Goal: Transaction & Acquisition: Purchase product/service

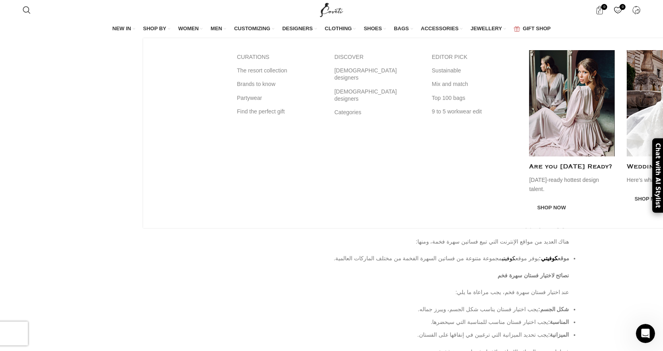
click at [152, 28] on span "SHOP BY" at bounding box center [154, 28] width 23 height 7
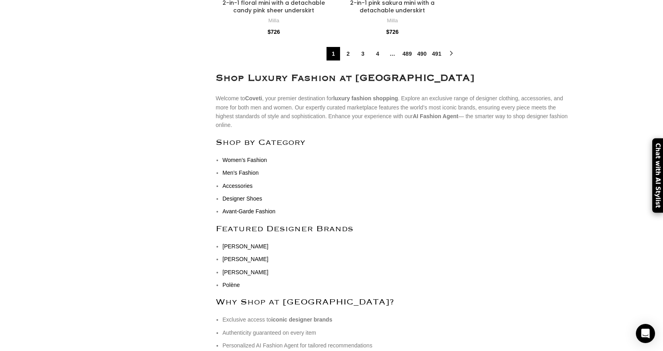
scroll to position [2949, 0]
